Goal: Information Seeking & Learning: Learn about a topic

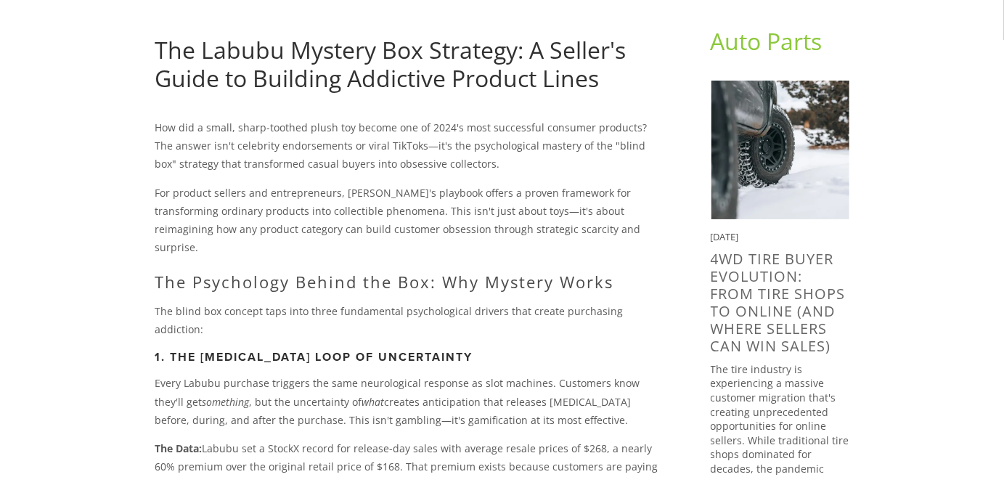
scroll to position [218, 0]
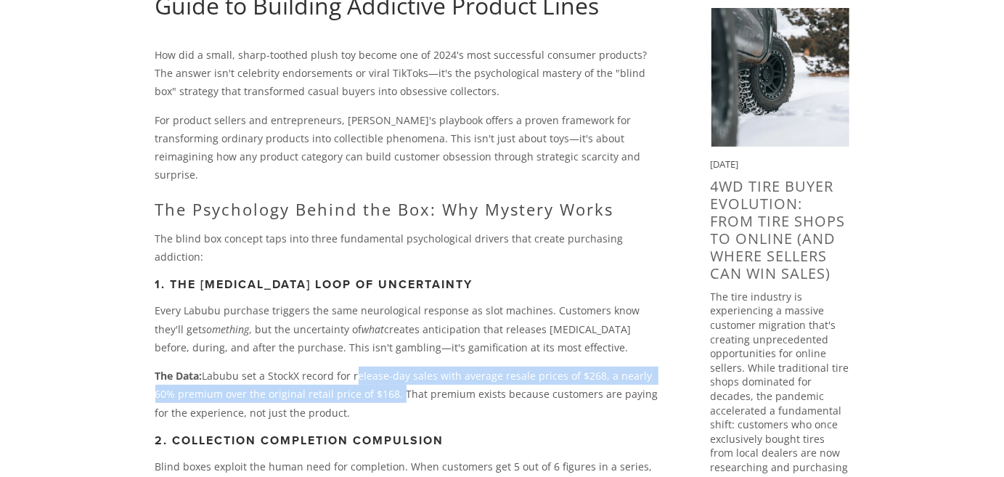
drag, startPoint x: 355, startPoint y: 338, endPoint x: 372, endPoint y: 356, distance: 24.6
click at [372, 367] on p "The Data: Labubu set a StockX record for release-day sales with average resale …" at bounding box center [409, 394] width 509 height 55
drag, startPoint x: 367, startPoint y: 374, endPoint x: 356, endPoint y: 347, distance: 29.3
click at [356, 367] on p "The Data: Labubu set a StockX record for release-day sales with average resale …" at bounding box center [409, 394] width 509 height 55
copy p "release-day sales with average resale prices of $268, a nearly 60% premium over…"
